Goal: Navigation & Orientation: Find specific page/section

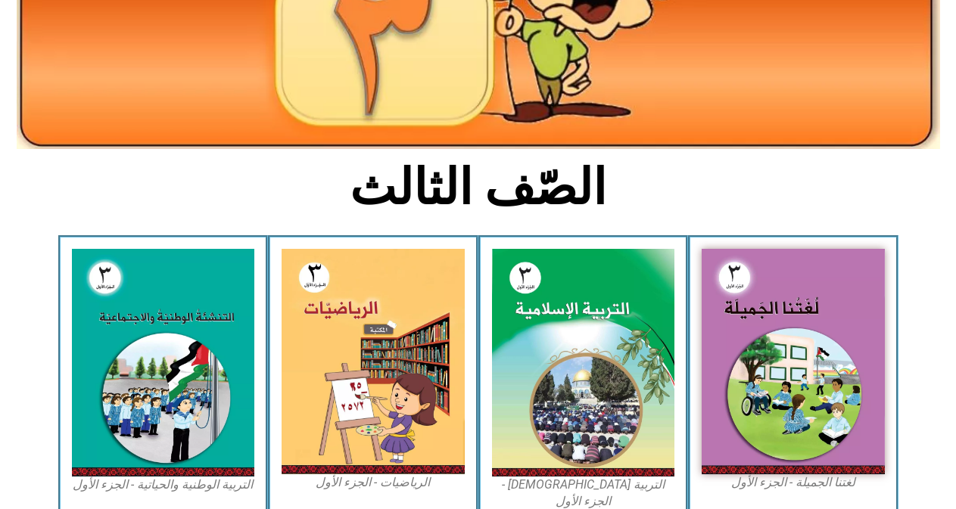
scroll to position [324, 0]
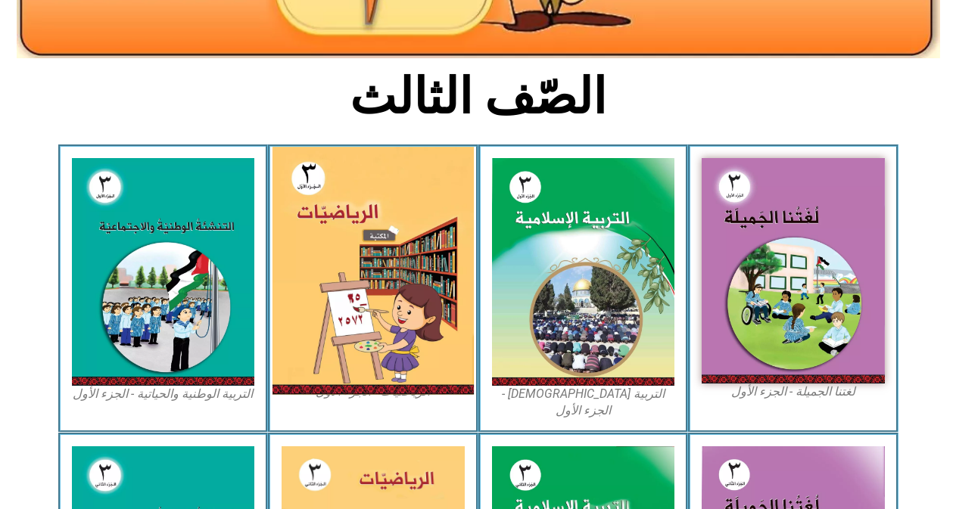
click at [400, 319] on img at bounding box center [372, 271] width 201 height 248
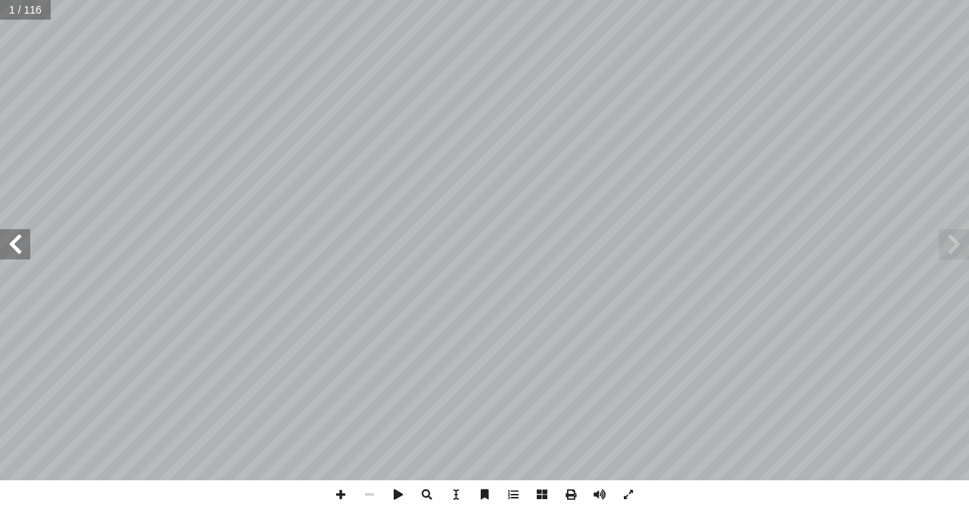
click at [17, 240] on span at bounding box center [15, 244] width 30 height 30
click at [28, 251] on span at bounding box center [15, 244] width 30 height 30
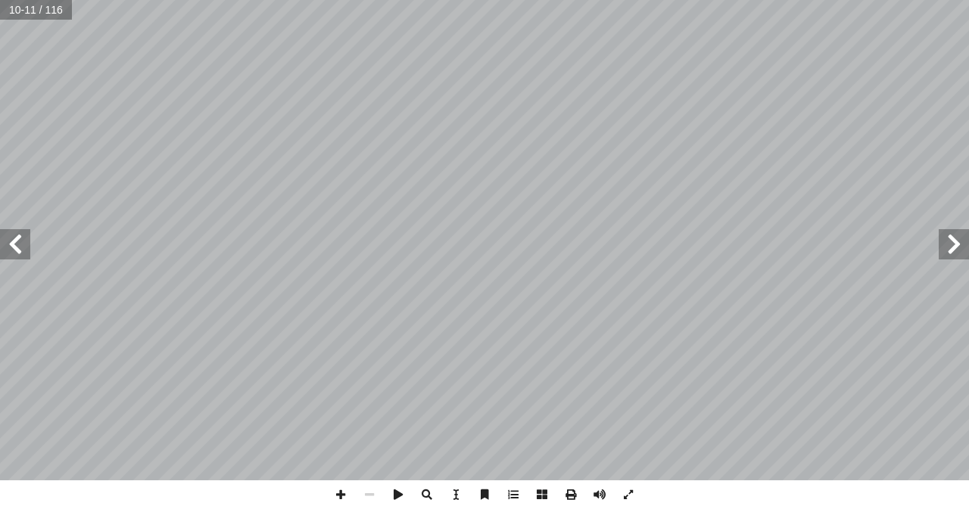
click at [28, 251] on span at bounding box center [15, 244] width 30 height 30
click at [348, 494] on span at bounding box center [340, 495] width 29 height 29
click at [25, 256] on span at bounding box center [15, 244] width 30 height 30
